Goal: Transaction & Acquisition: Obtain resource

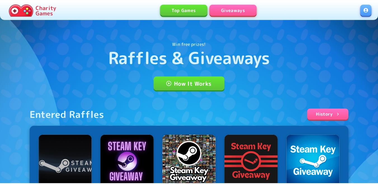
scroll to position [114, 0]
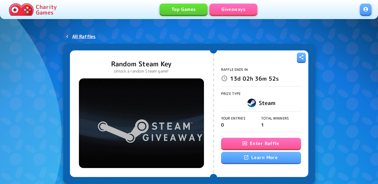
click at [263, 142] on button "Enter Raffle" at bounding box center [261, 143] width 80 height 11
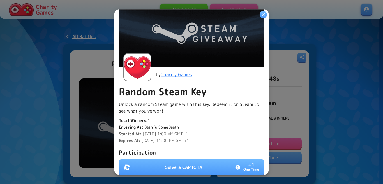
scroll to position [112, 0]
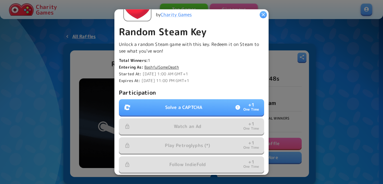
click at [169, 106] on p "Solve a CAPTCHA" at bounding box center [183, 107] width 37 height 7
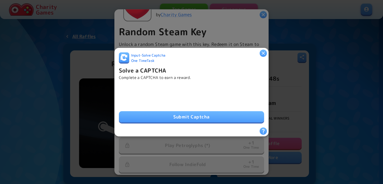
click at [205, 117] on button "Submit Captcha" at bounding box center [191, 116] width 145 height 11
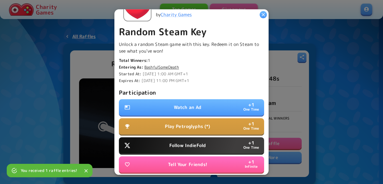
click at [222, 108] on button "Watch an Ad + 1 One Time" at bounding box center [191, 107] width 145 height 16
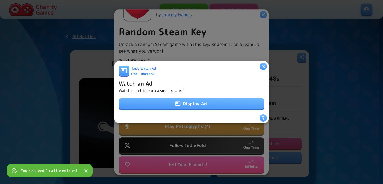
click at [207, 102] on button "Display Ad" at bounding box center [191, 103] width 145 height 11
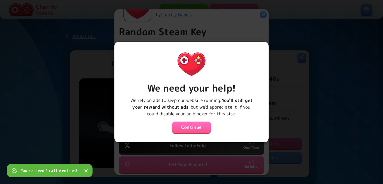
click at [184, 124] on button "Continue" at bounding box center [191, 127] width 39 height 11
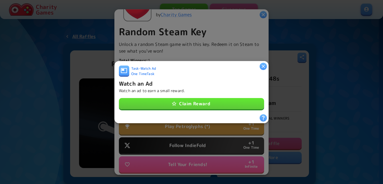
click at [195, 105] on button "Claim Reward" at bounding box center [191, 103] width 145 height 11
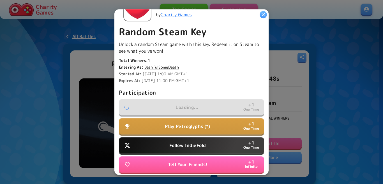
click at [192, 127] on p "Play Petroglyphs (*)" at bounding box center [187, 126] width 45 height 7
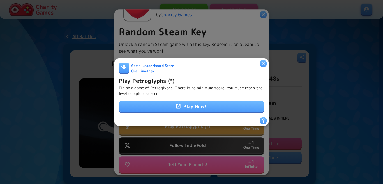
click at [201, 134] on div at bounding box center [191, 92] width 383 height 184
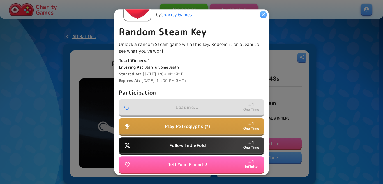
click at [191, 146] on p "Follow IndieFold" at bounding box center [187, 145] width 36 height 7
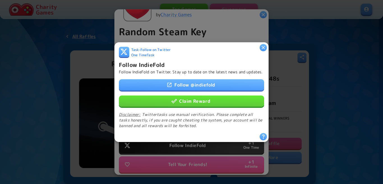
click at [208, 101] on button "Claim Reward" at bounding box center [191, 100] width 145 height 11
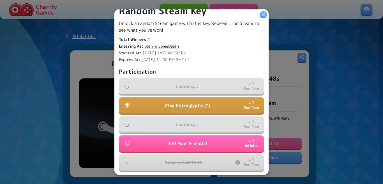
scroll to position [153, 0]
